Goal: Task Accomplishment & Management: Manage account settings

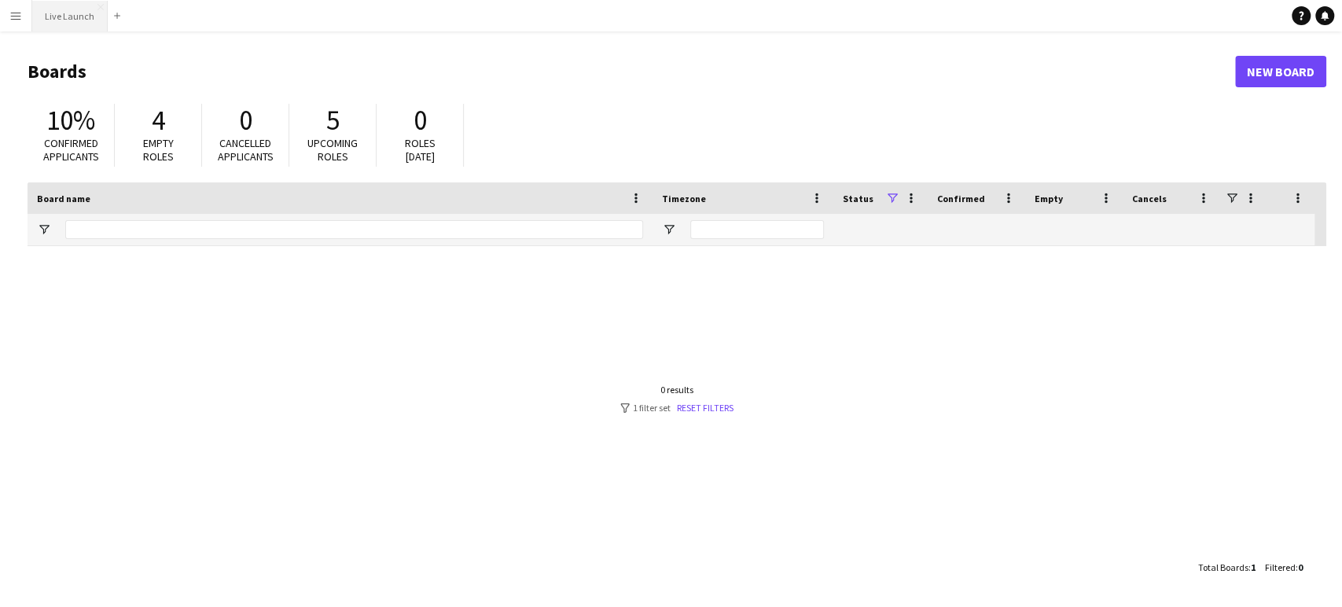
click at [83, 21] on button "Live Launch Close" at bounding box center [69, 16] width 75 height 31
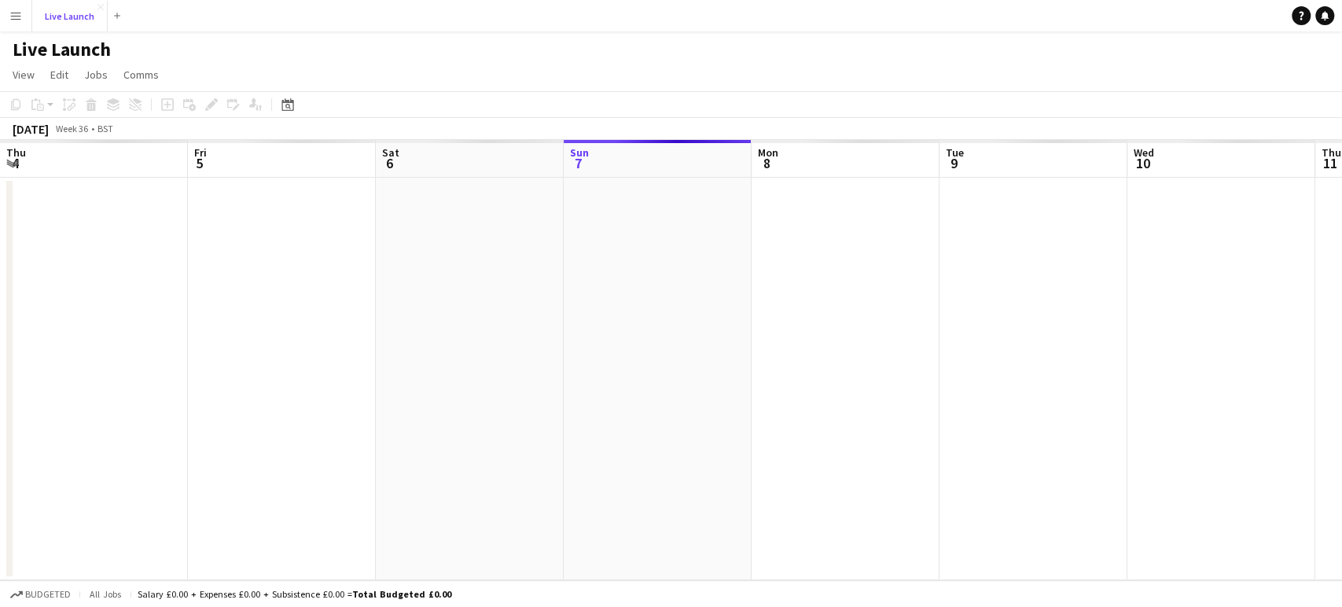
scroll to position [0, 376]
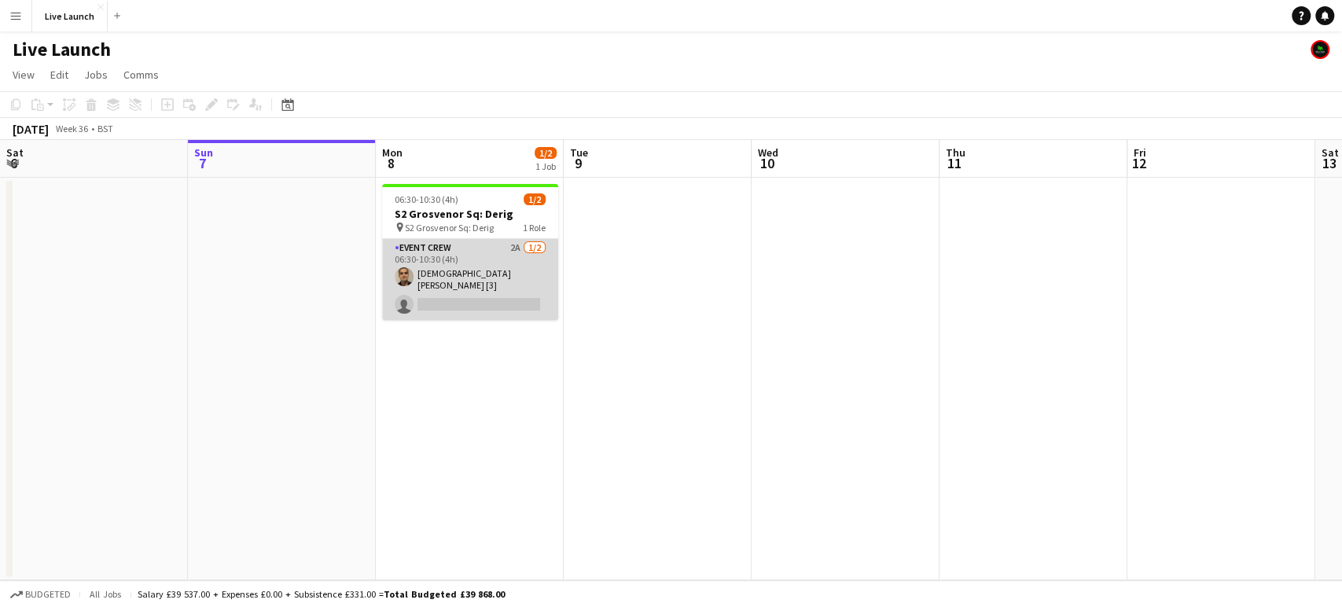
click at [464, 302] on app-card-role "Event Crew 2A [DATE] 06:30-10:30 (4h) [DEMOGRAPHIC_DATA][PERSON_NAME] [3] singl…" at bounding box center [470, 279] width 176 height 81
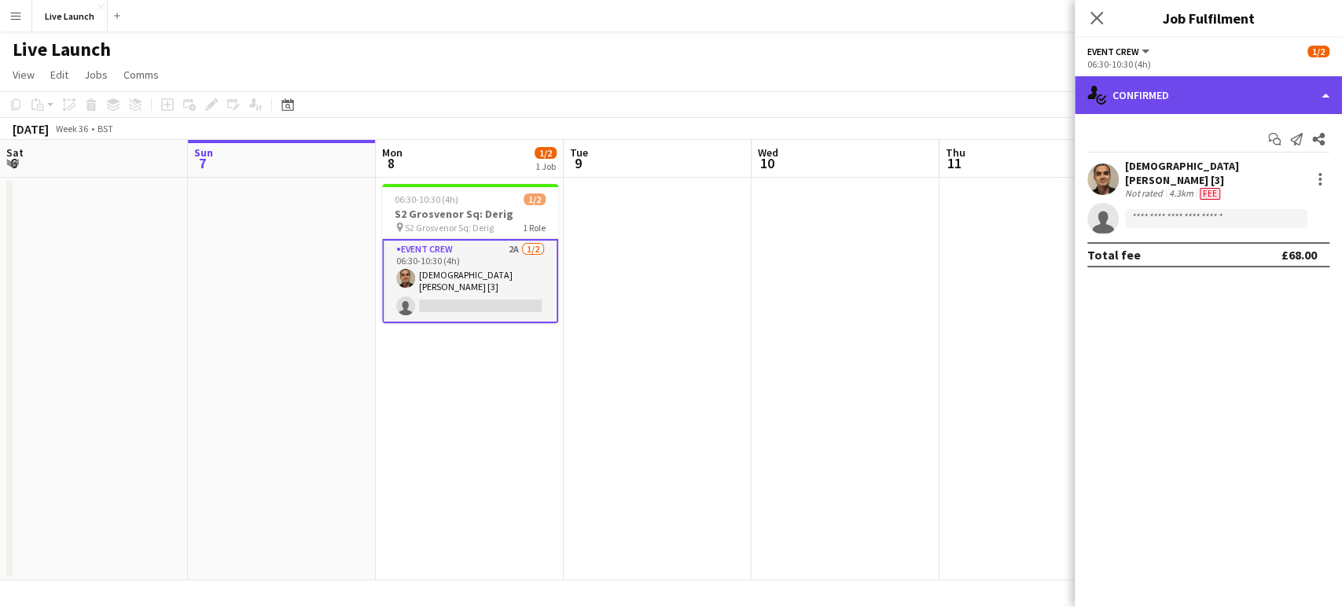
click at [1254, 89] on div "single-neutral-actions-check-2 Confirmed" at bounding box center [1208, 95] width 267 height 38
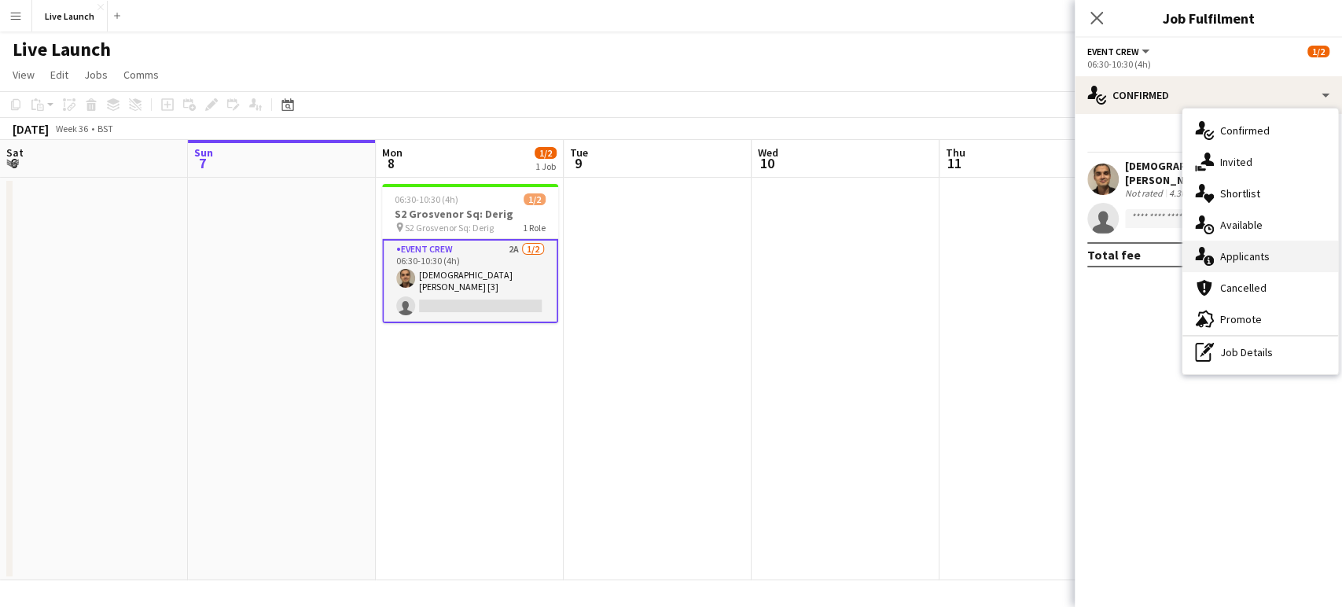
click at [1262, 249] on span "Applicants" at bounding box center [1245, 256] width 50 height 14
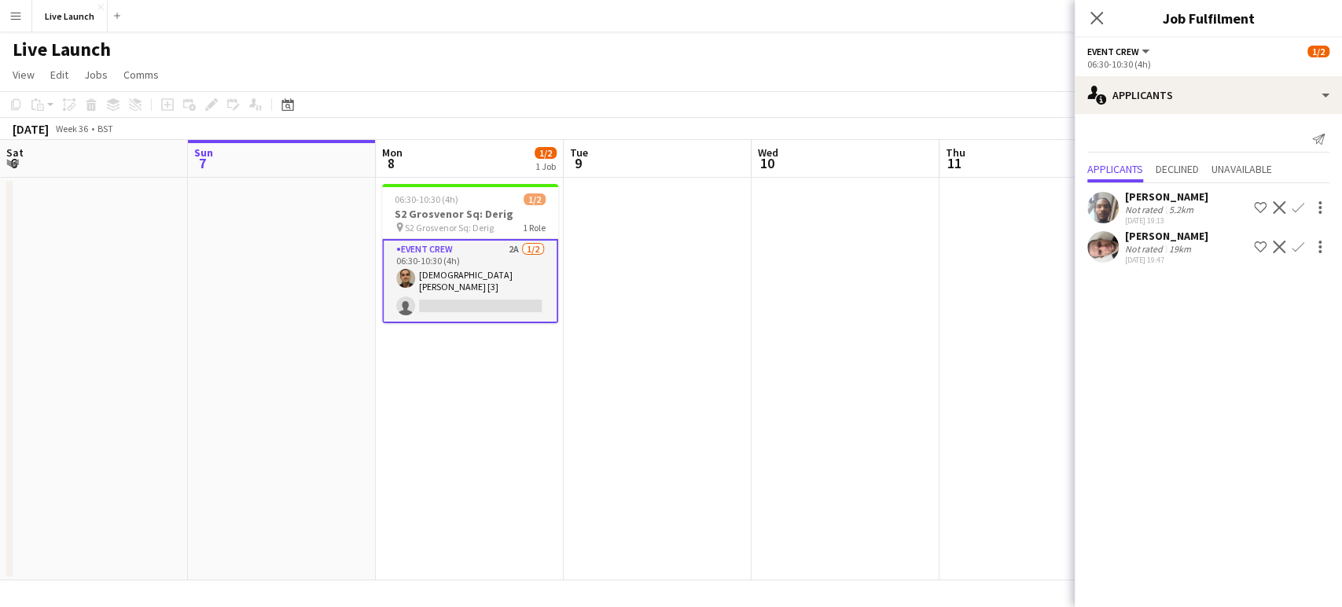
click at [501, 267] on app-card-role "Event Crew 2A [DATE] 06:30-10:30 (4h) [DEMOGRAPHIC_DATA][PERSON_NAME] [3] singl…" at bounding box center [470, 281] width 176 height 84
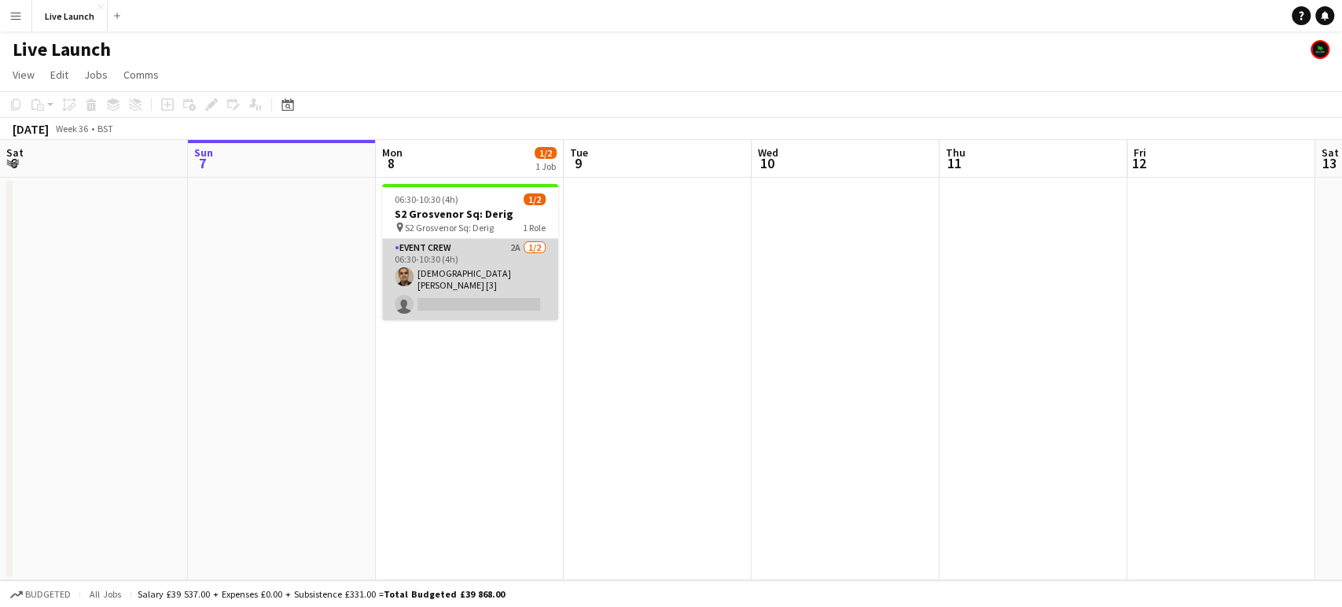
click at [504, 282] on app-card-role "Event Crew 2A [DATE] 06:30-10:30 (4h) [DEMOGRAPHIC_DATA][PERSON_NAME] [3] singl…" at bounding box center [470, 279] width 176 height 81
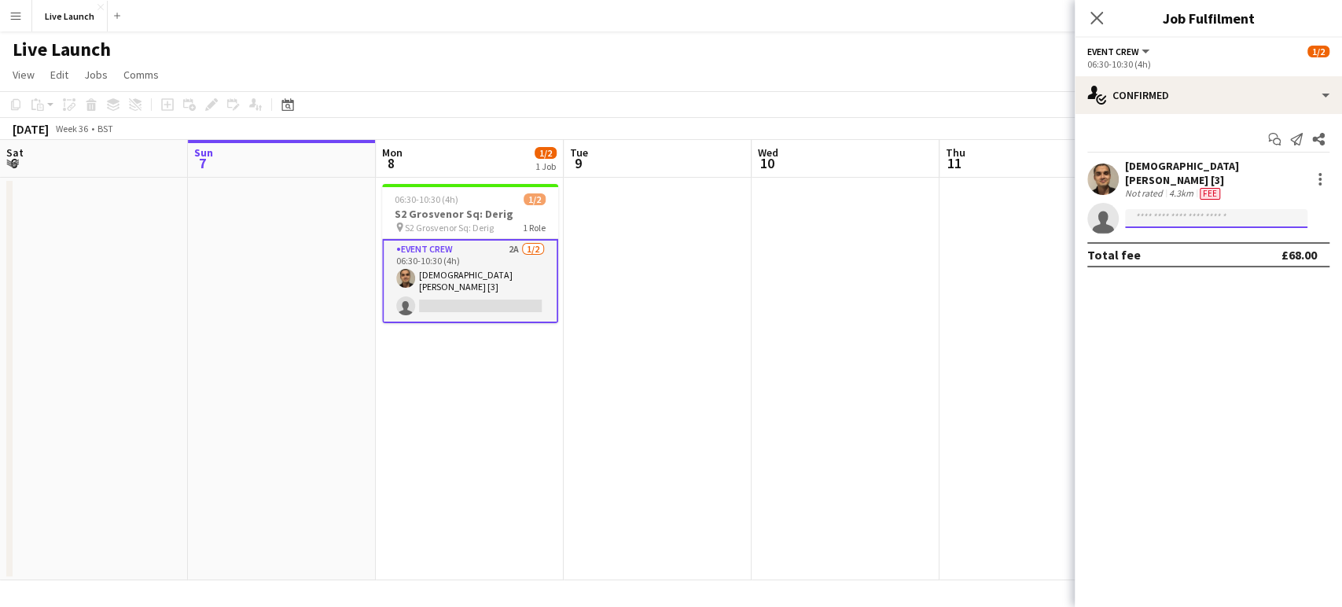
click at [1199, 211] on input at bounding box center [1216, 218] width 182 height 19
type input "****"
click at [1194, 222] on div "[PERSON_NAME] Active [EMAIL_ADDRESS][DOMAIN_NAME] [PHONE_NUMBER]" at bounding box center [1216, 244] width 182 height 50
click at [1187, 237] on span "[PERSON_NAME]" at bounding box center [1183, 231] width 90 height 13
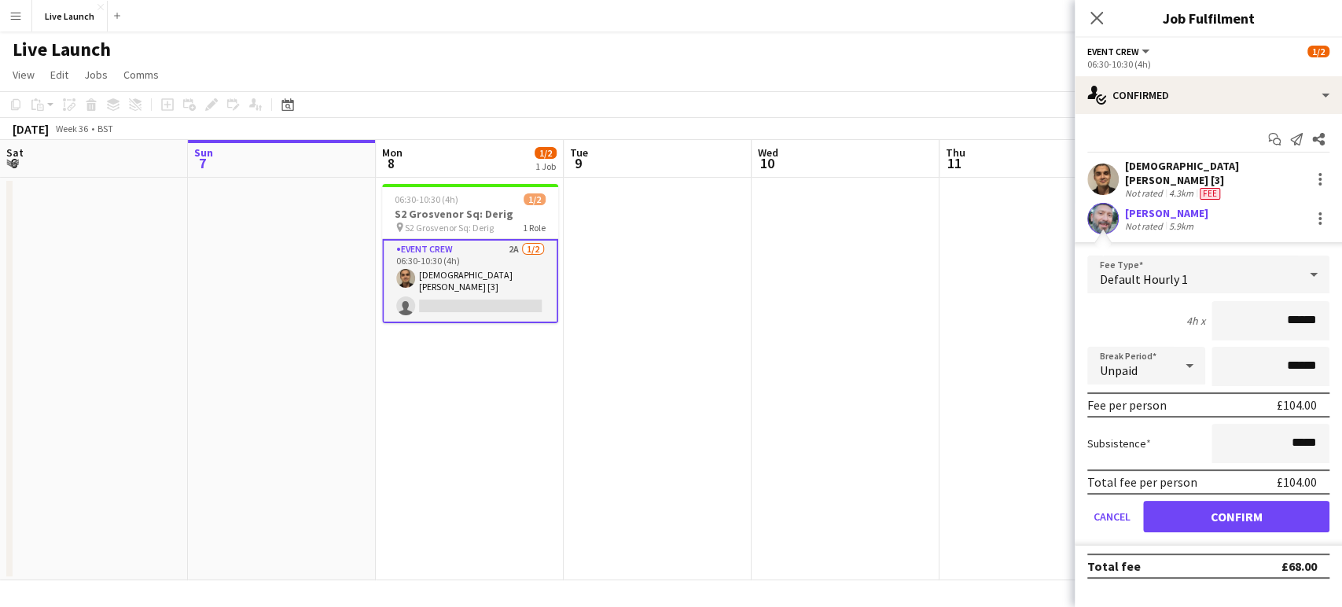
click at [1301, 311] on input "******" at bounding box center [1271, 320] width 118 height 39
type input "*****"
click at [1275, 503] on button "Confirm" at bounding box center [1236, 516] width 186 height 31
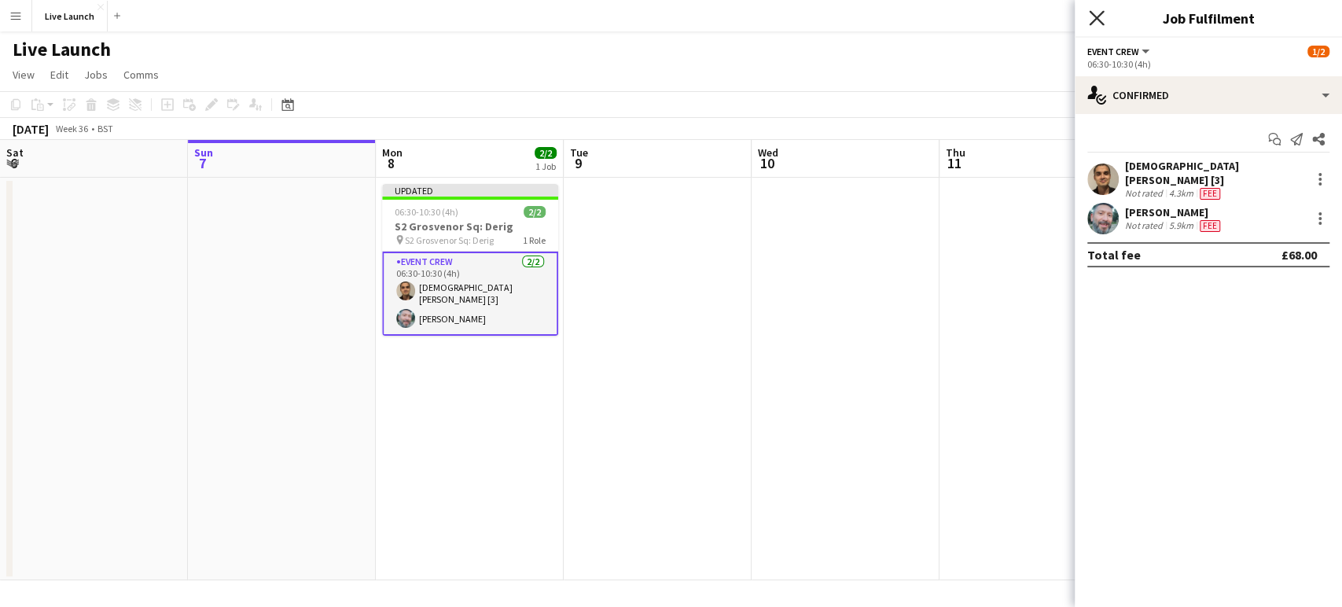
click at [1098, 17] on icon at bounding box center [1096, 17] width 15 height 15
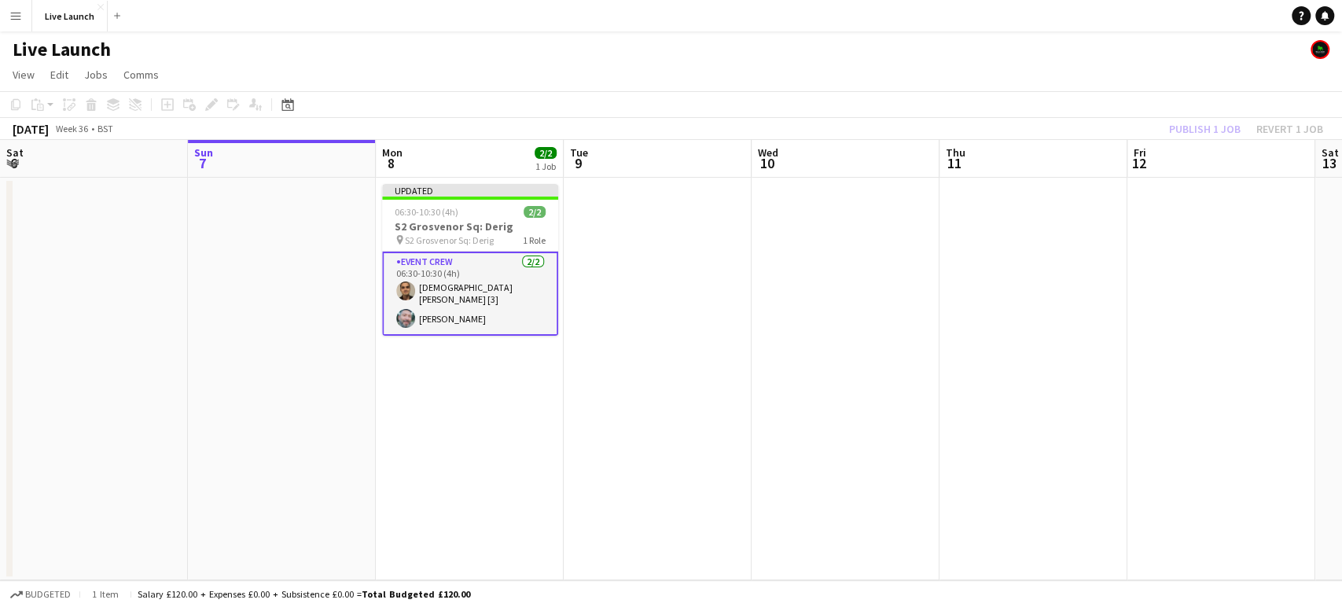
click at [1089, 61] on app-page-menu "View Day view expanded Day view collapsed Month view Date picker Jump to [DATE]…" at bounding box center [671, 76] width 1342 height 30
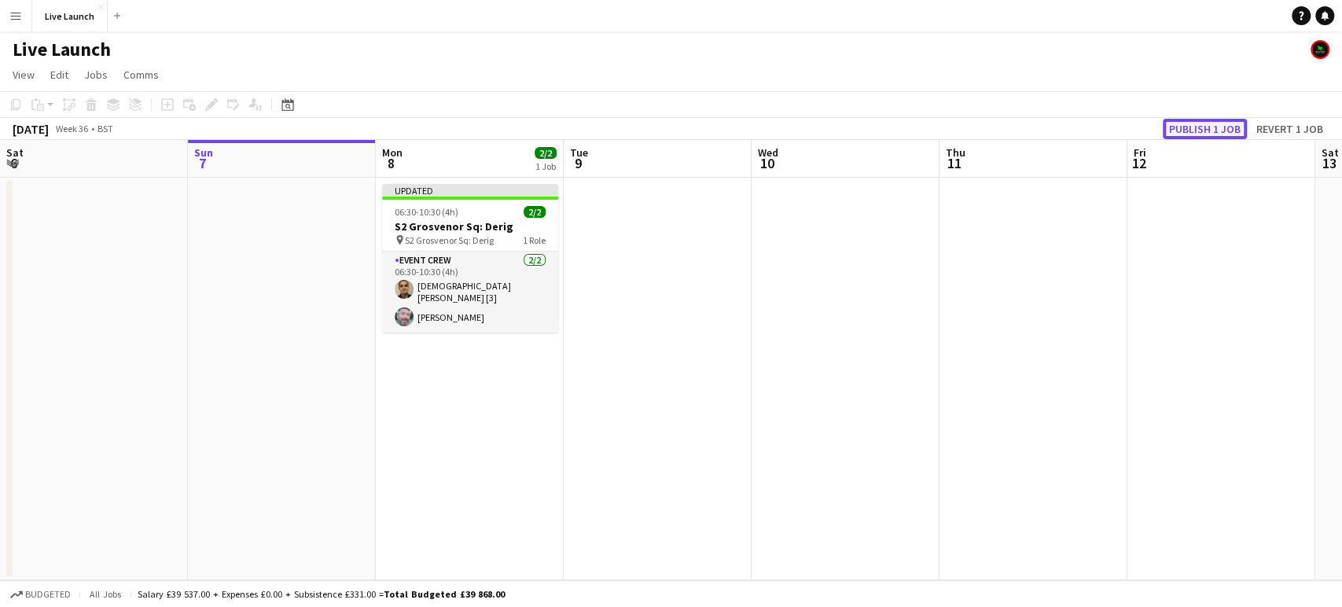
click at [1215, 131] on button "Publish 1 job" at bounding box center [1205, 129] width 84 height 20
